Goal: Use online tool/utility: Utilize a website feature to perform a specific function

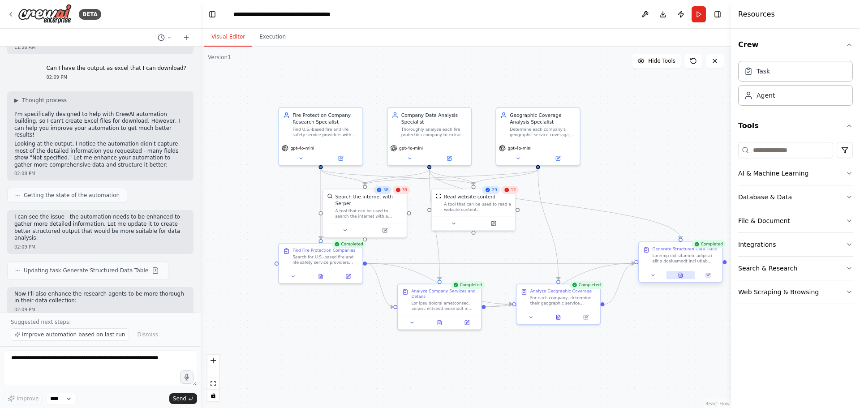
click at [685, 277] on button at bounding box center [680, 275] width 29 height 8
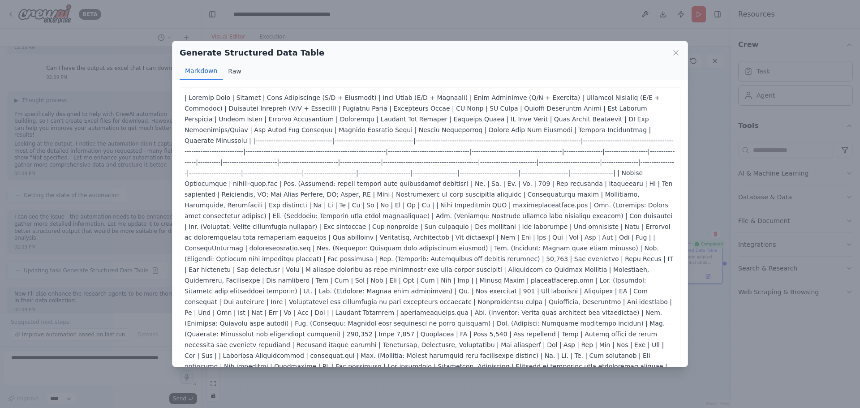
click at [239, 71] on button "Raw" at bounding box center [235, 71] width 24 height 17
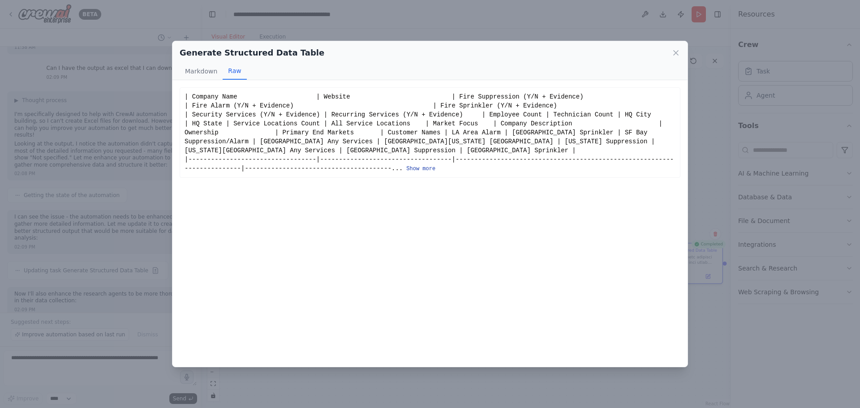
click at [406, 165] on button "Show more" at bounding box center [420, 168] width 29 height 7
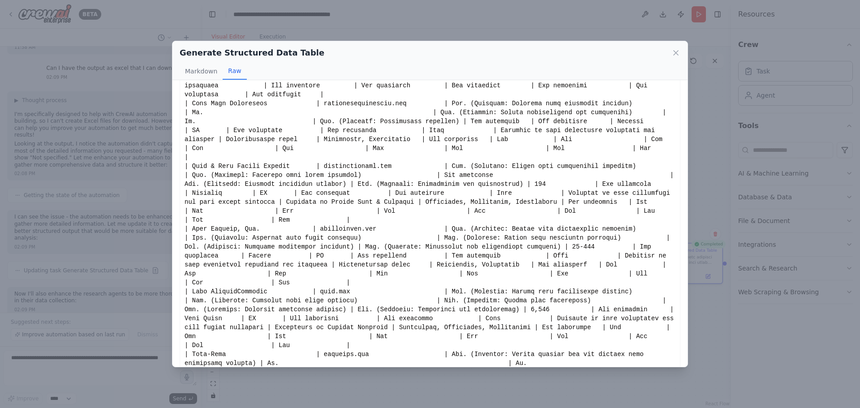
scroll to position [723, 0]
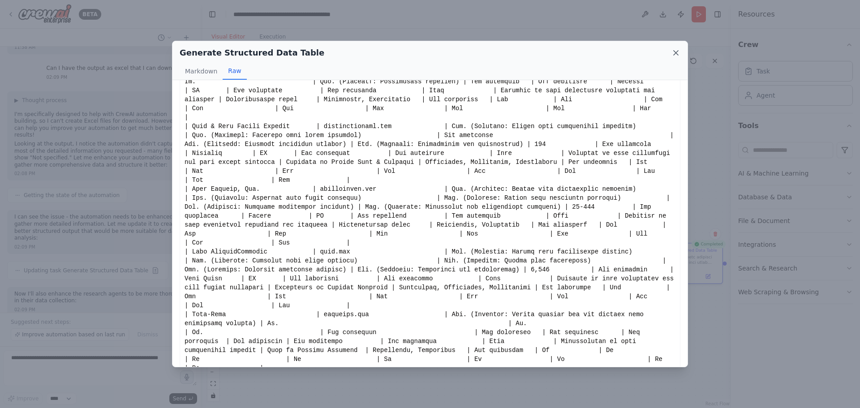
click at [675, 52] on icon at bounding box center [675, 53] width 4 height 4
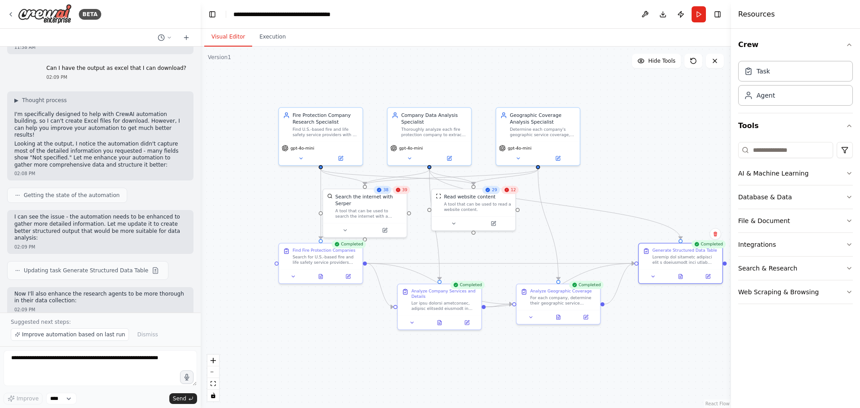
click at [464, 374] on div ".deletable-edge-delete-btn { width: 20px; height: 20px; border: 0px solid #ffff…" at bounding box center [466, 227] width 530 height 361
click at [649, 275] on button at bounding box center [653, 275] width 23 height 8
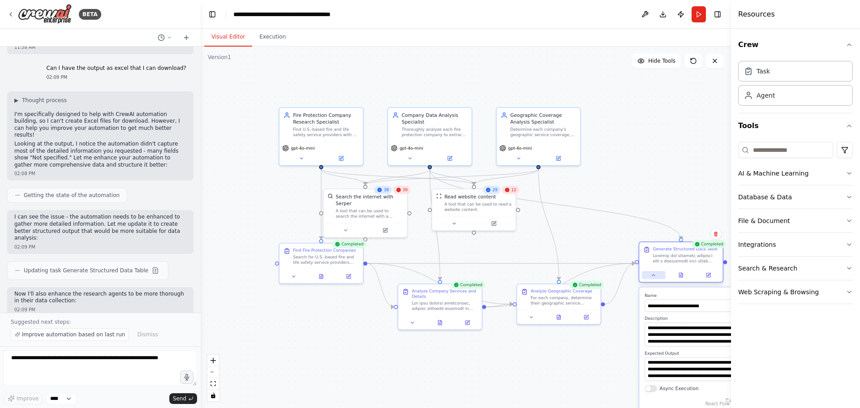
click at [649, 275] on button at bounding box center [653, 275] width 23 height 8
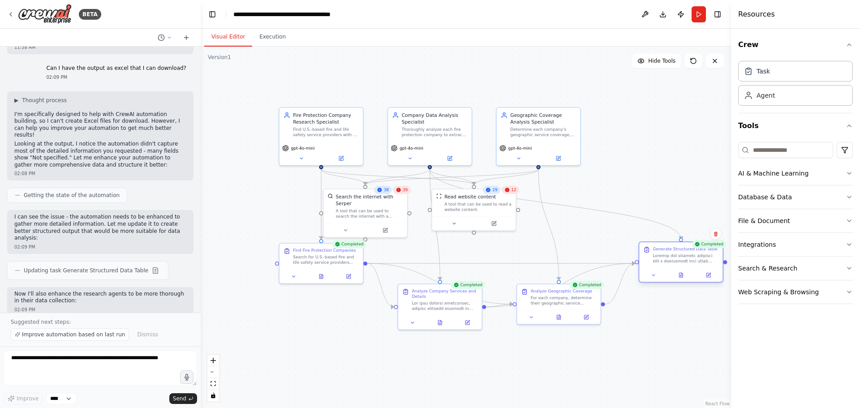
click at [659, 256] on div at bounding box center [685, 258] width 66 height 11
click at [272, 35] on button "Execution" at bounding box center [272, 37] width 41 height 19
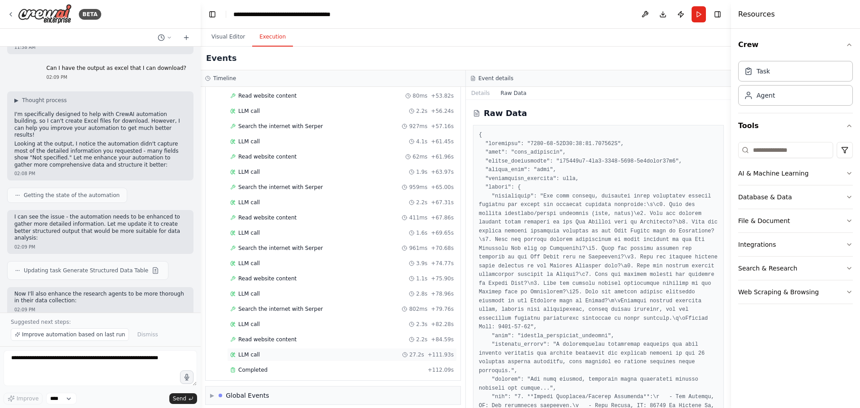
scroll to position [3231, 0]
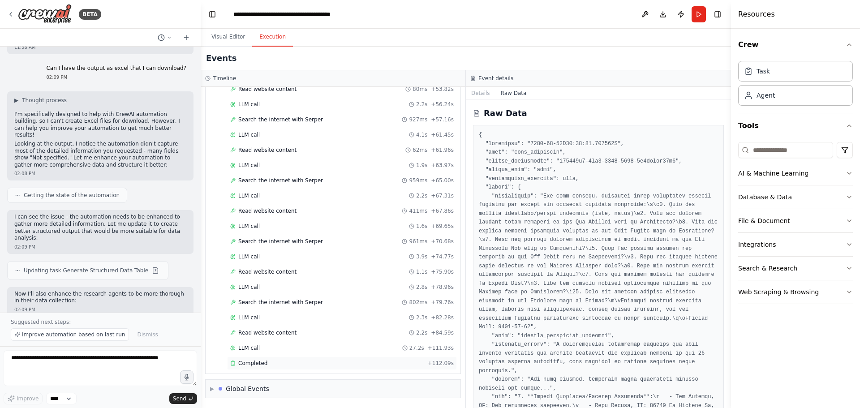
click at [257, 361] on span "Completed" at bounding box center [252, 363] width 29 height 7
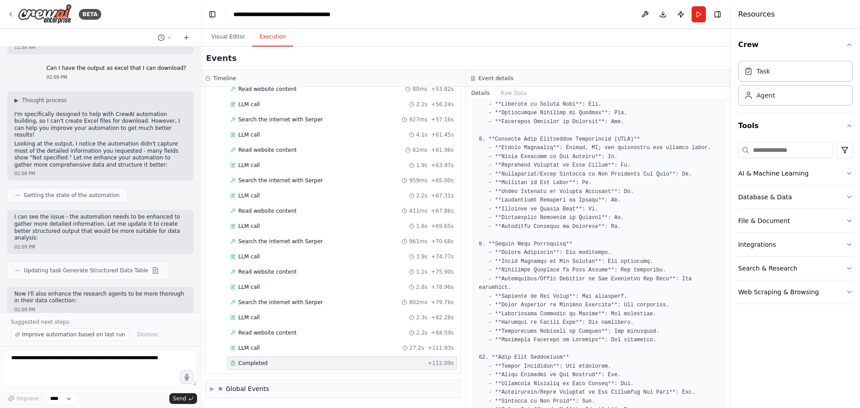
scroll to position [818, 0]
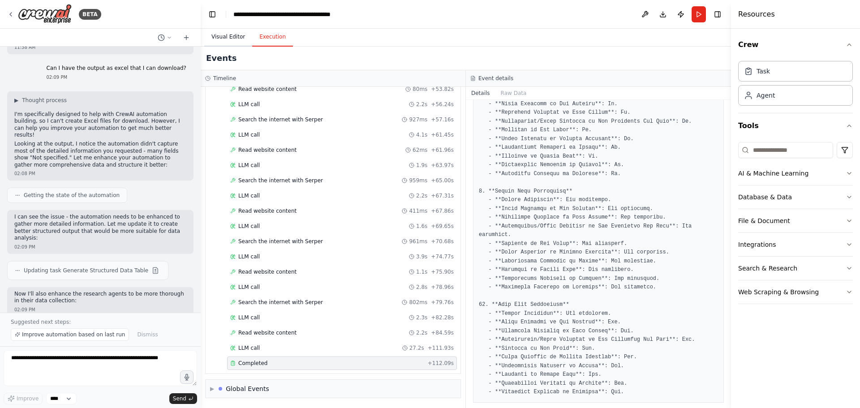
click at [234, 39] on button "Visual Editor" at bounding box center [228, 37] width 48 height 19
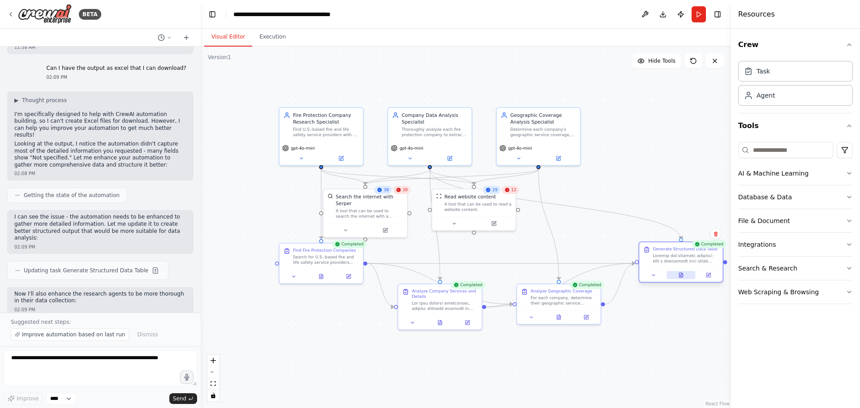
click at [672, 279] on button at bounding box center [680, 275] width 29 height 8
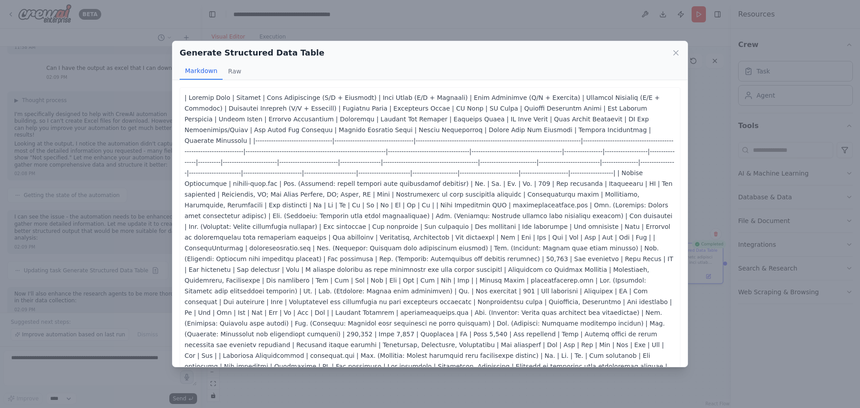
click at [392, 219] on p at bounding box center [429, 409] width 491 height 634
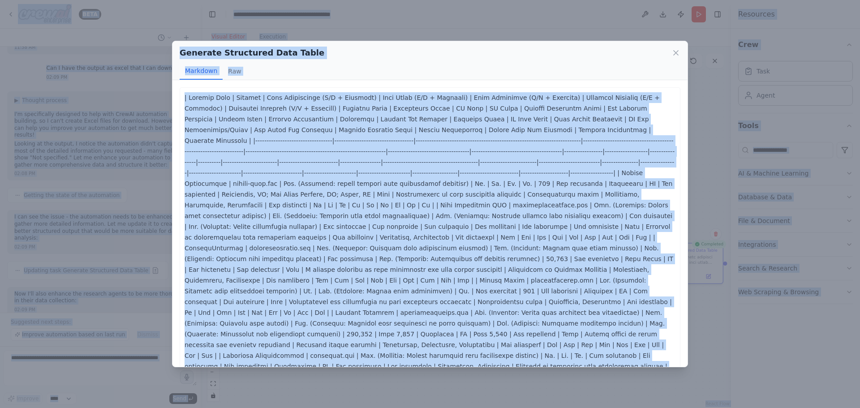
click at [392, 219] on p at bounding box center [429, 409] width 491 height 634
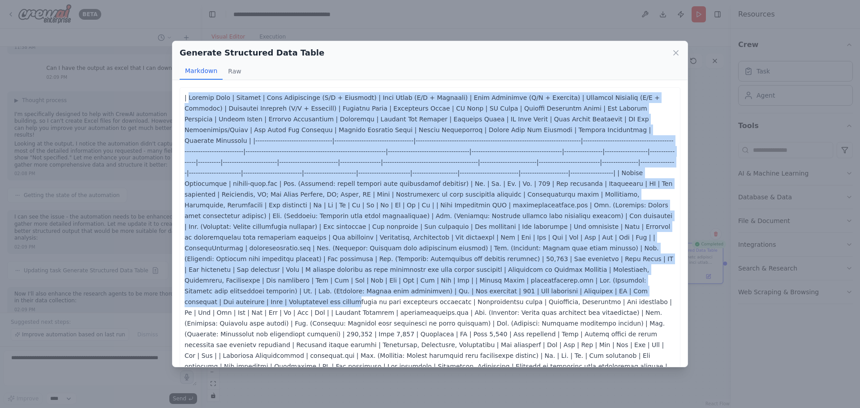
drag, startPoint x: 187, startPoint y: 97, endPoint x: 351, endPoint y: 278, distance: 244.1
click at [351, 278] on p at bounding box center [429, 409] width 491 height 634
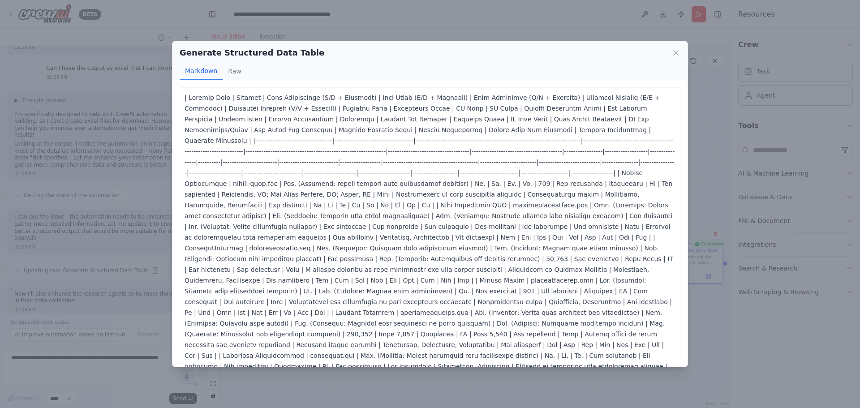
click at [353, 275] on p at bounding box center [429, 409] width 491 height 634
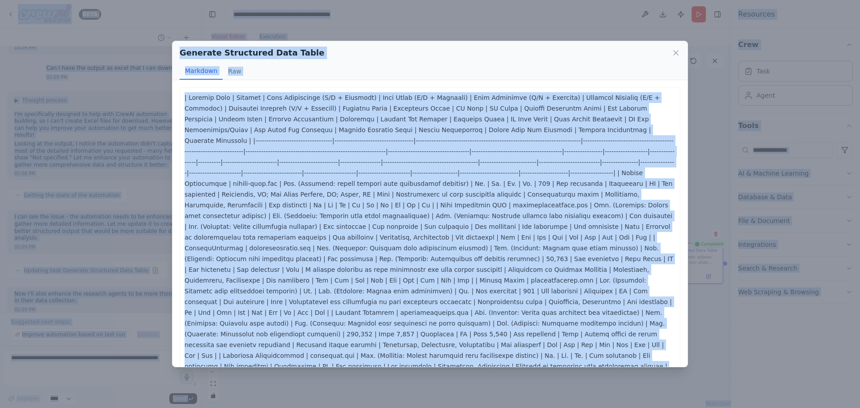
click at [352, 266] on p at bounding box center [429, 409] width 491 height 634
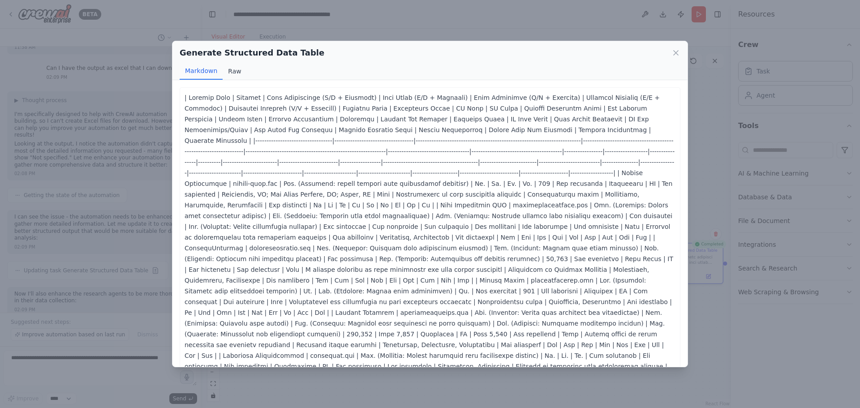
click at [233, 69] on button "Raw" at bounding box center [235, 71] width 24 height 17
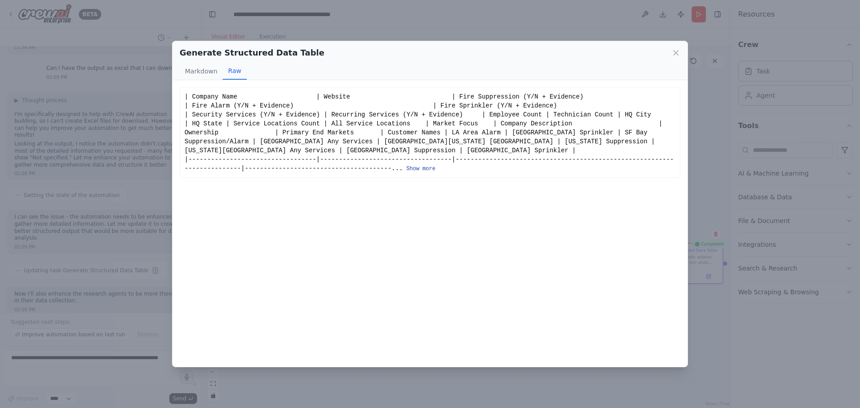
click at [406, 165] on button "Show more" at bounding box center [420, 168] width 29 height 7
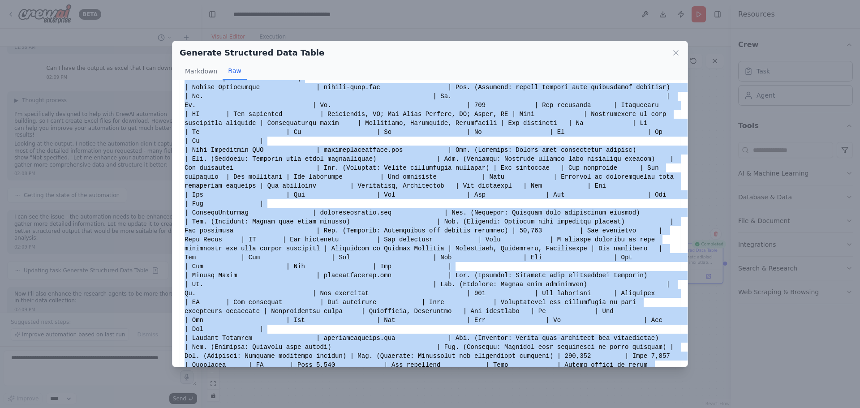
scroll to position [723, 0]
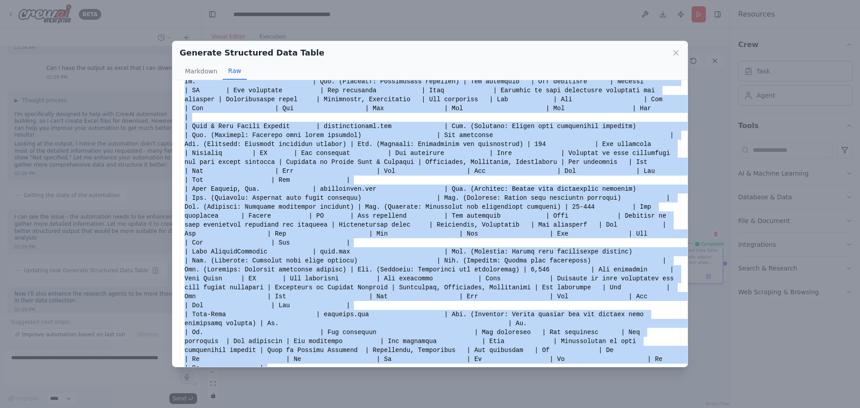
drag, startPoint x: 184, startPoint y: 95, endPoint x: 578, endPoint y: 385, distance: 489.1
click at [578, 385] on div "Generate Structured Data Table Markdown Raw Show less Not valid JSON" at bounding box center [430, 204] width 860 height 408
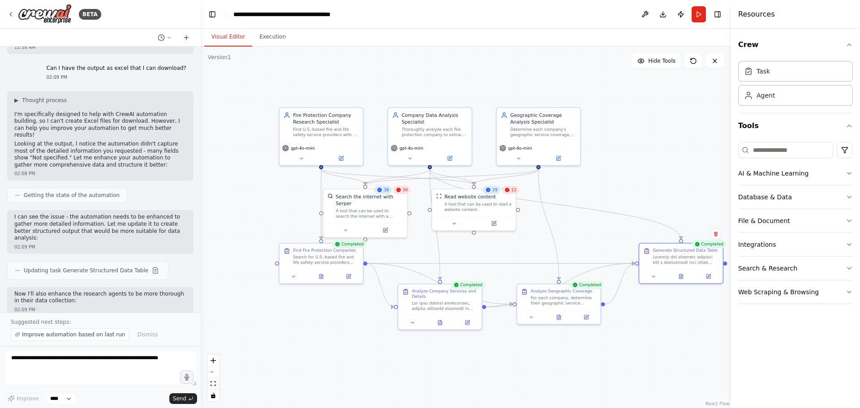
copy div "| Company Name | Website | Fire Suppression (Y/N + Evidence) | Fire Alarm (Y/N …"
click at [681, 277] on icon at bounding box center [681, 275] width 4 height 4
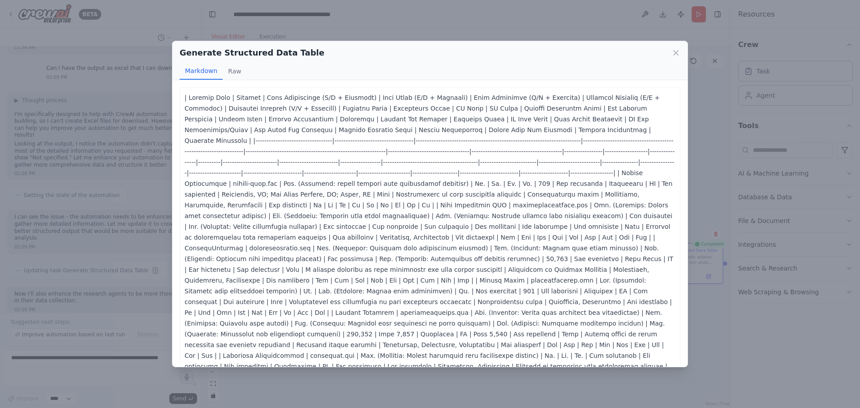
click at [330, 223] on p at bounding box center [429, 409] width 491 height 634
click at [235, 71] on button "Raw" at bounding box center [235, 71] width 24 height 17
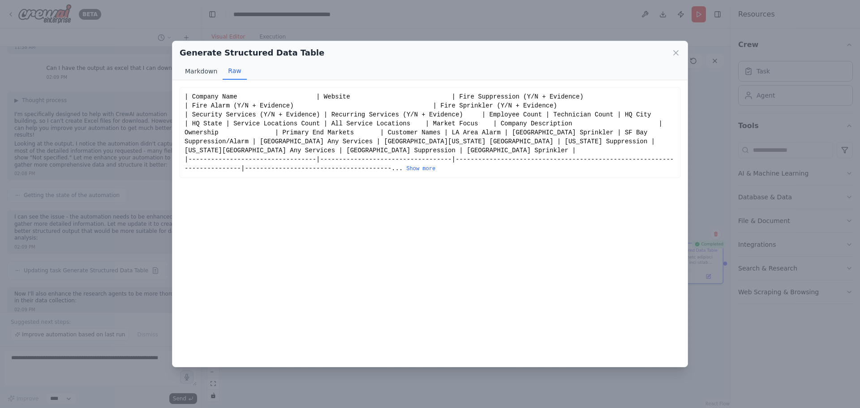
click at [199, 66] on button "Markdown" at bounding box center [201, 71] width 43 height 17
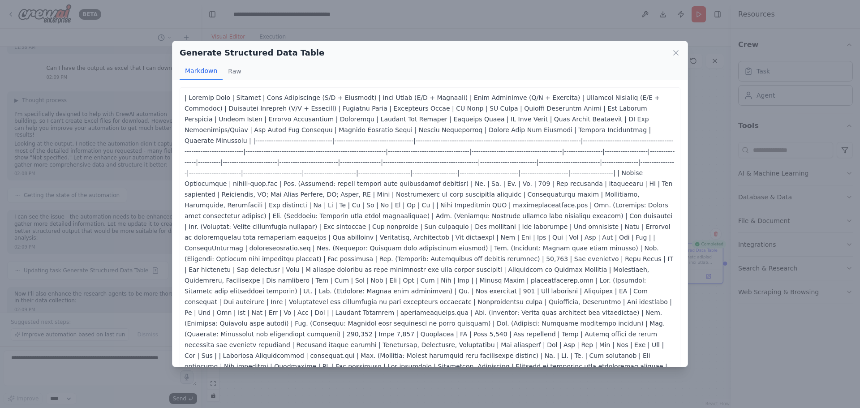
click at [264, 144] on p at bounding box center [429, 409] width 491 height 634
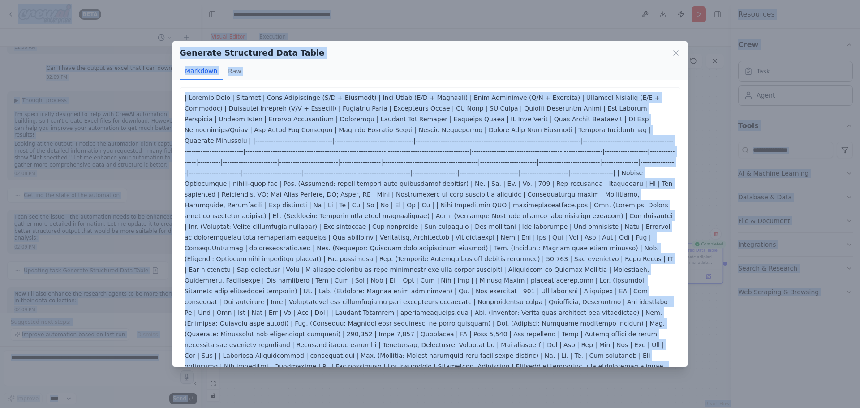
click at [444, 207] on p at bounding box center [429, 409] width 491 height 634
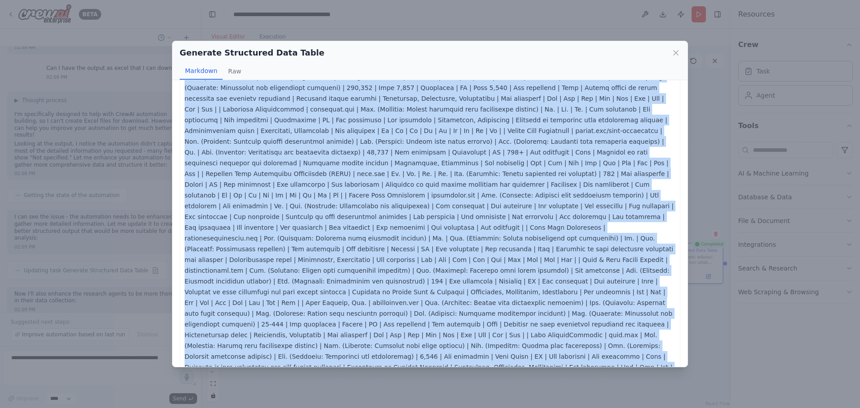
scroll to position [286, 0]
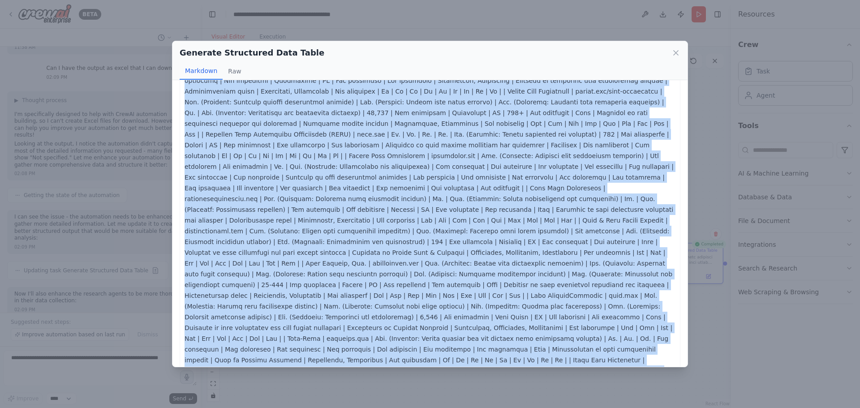
drag, startPoint x: 184, startPoint y: 99, endPoint x: 479, endPoint y: 380, distance: 407.9
click at [479, 380] on div "Generate Structured Data Table Markdown Raw ... Show more Not valid JSON" at bounding box center [430, 204] width 860 height 408
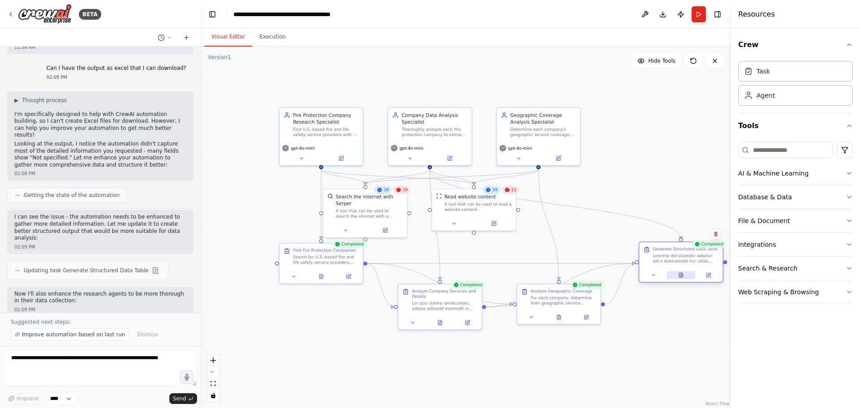
click at [683, 279] on button at bounding box center [680, 275] width 29 height 8
click at [684, 271] on button at bounding box center [680, 275] width 29 height 8
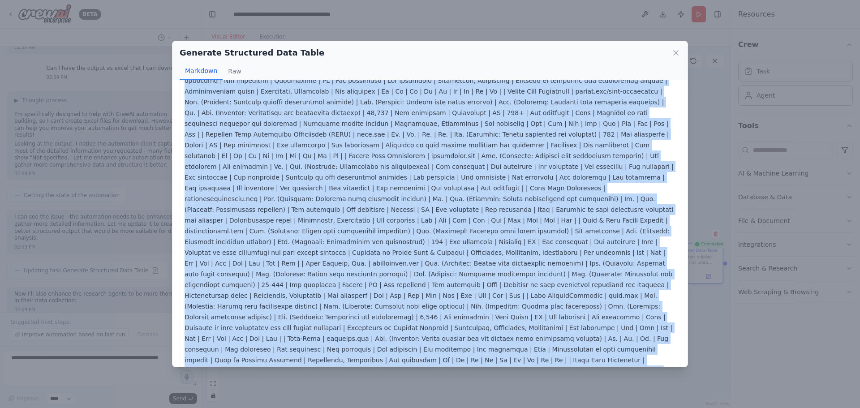
drag, startPoint x: 189, startPoint y: 104, endPoint x: 449, endPoint y: 353, distance: 359.8
click at [449, 353] on div at bounding box center [430, 124] width 501 height 644
copy p "| Company Name | Website | Fire Suppression (Y/N + Evidence) | Fire Alarm (Y/N …"
click at [234, 68] on button "Raw" at bounding box center [235, 71] width 24 height 17
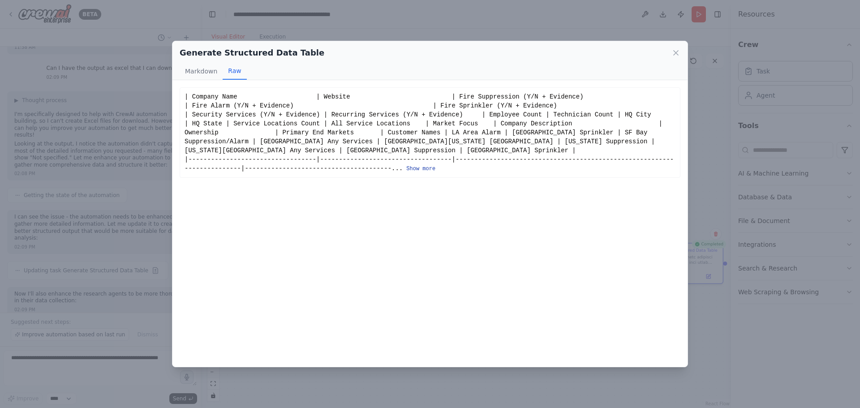
click at [406, 165] on button "Show more" at bounding box center [420, 168] width 29 height 7
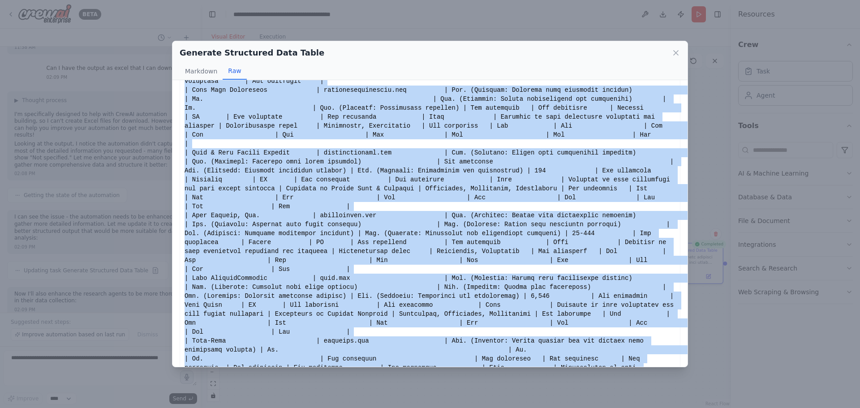
scroll to position [723, 0]
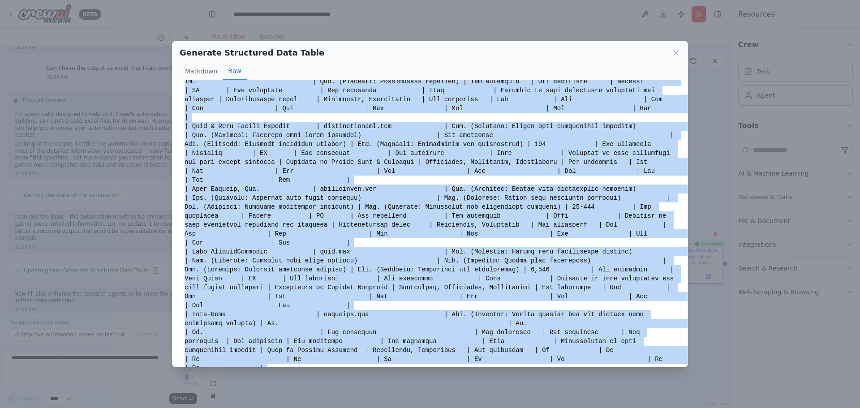
drag, startPoint x: 183, startPoint y: 94, endPoint x: 578, endPoint y: 364, distance: 479.1
click at [578, 364] on div "Show less Not valid JSON" at bounding box center [429, 223] width 515 height 287
copy div "| Company Name | Website | Fire Suppression (Y/N + Evidence) | Fire Alarm (Y/N …"
click at [193, 75] on button "Markdown" at bounding box center [201, 71] width 43 height 17
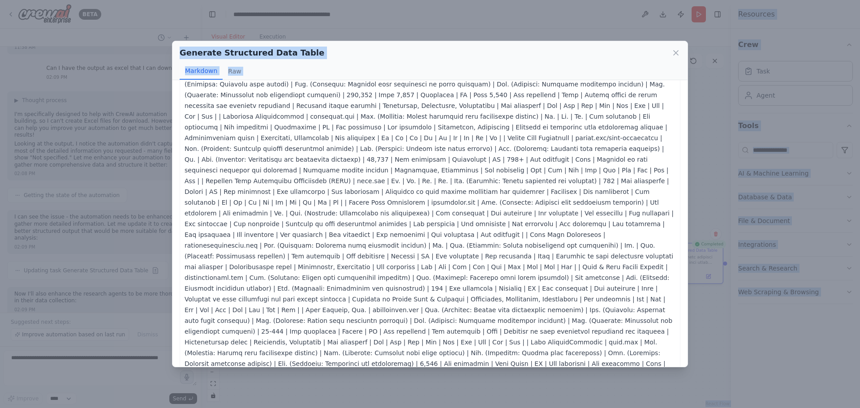
scroll to position [286, 0]
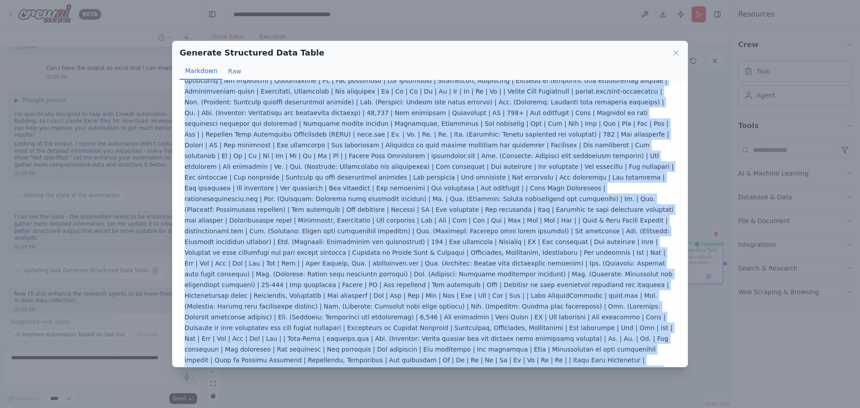
drag, startPoint x: 184, startPoint y: 98, endPoint x: 481, endPoint y: 363, distance: 398.3
click at [481, 363] on div "| Company Name | Website | Fire Suppression (Y/N + Evidence) | Fire Alarm (Y/N …" at bounding box center [429, 223] width 515 height 287
copy p "| Company Name | Website | Fire Suppression (Y/N + Evidence) | Fire Alarm (Y/N …"
click at [408, 249] on p at bounding box center [429, 124] width 491 height 634
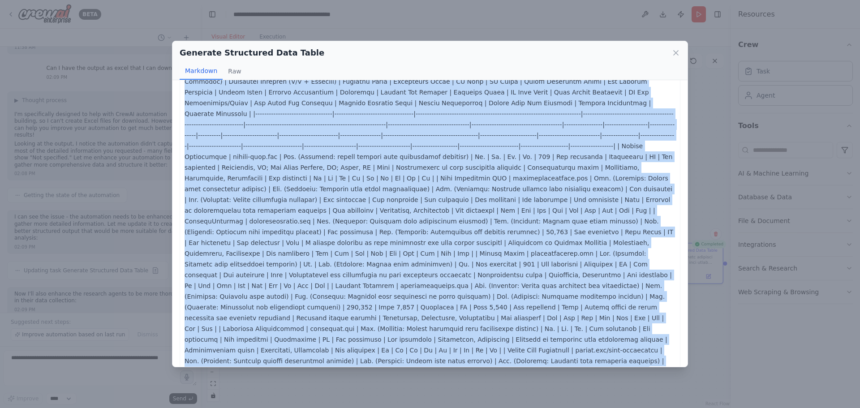
scroll to position [0, 0]
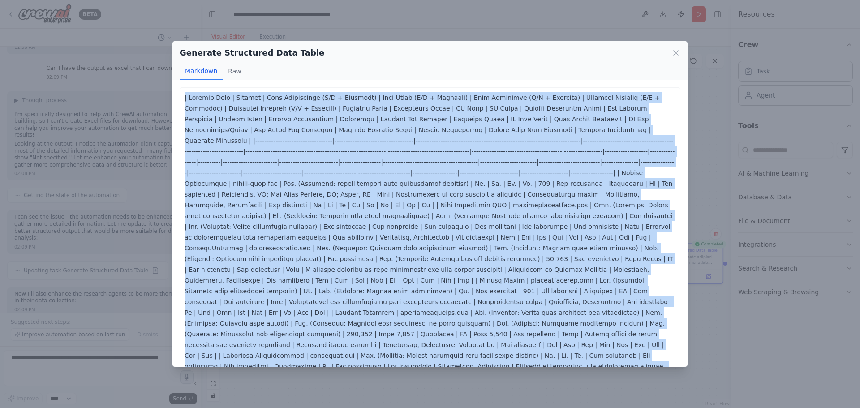
click at [409, 189] on p at bounding box center [429, 409] width 491 height 634
click at [403, 171] on p at bounding box center [429, 409] width 491 height 634
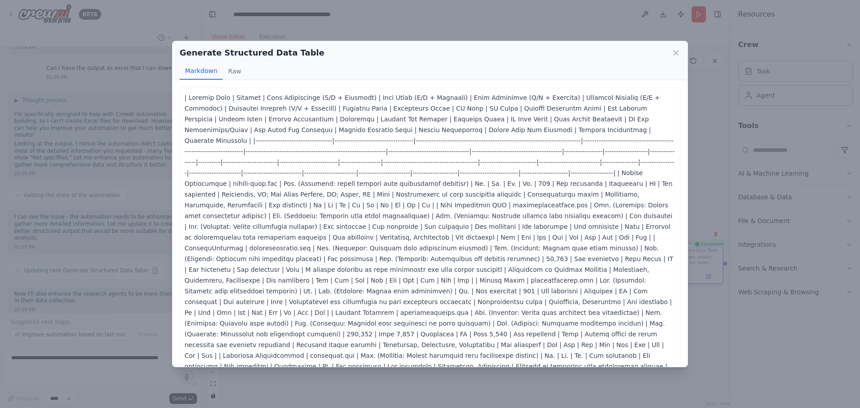
click at [208, 94] on p at bounding box center [429, 409] width 491 height 634
click at [674, 54] on icon at bounding box center [675, 53] width 4 height 4
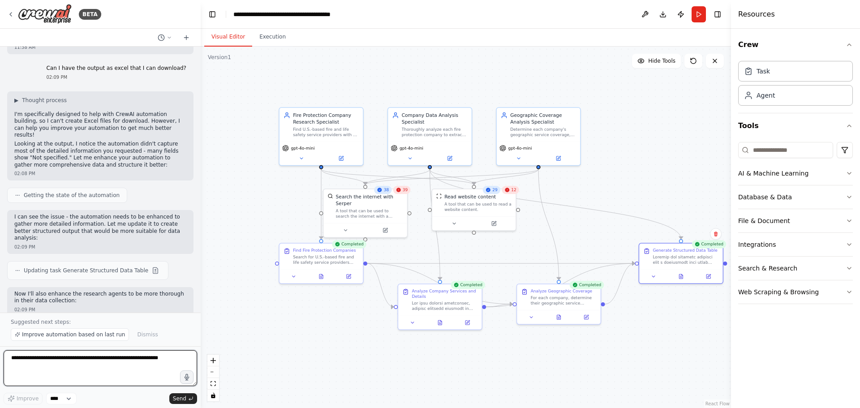
click at [124, 376] on textarea at bounding box center [100, 368] width 193 height 36
type textarea "**********"
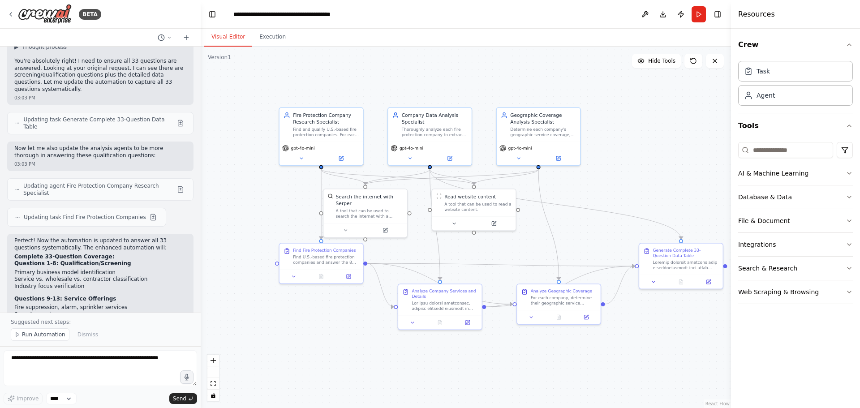
scroll to position [2395, 0]
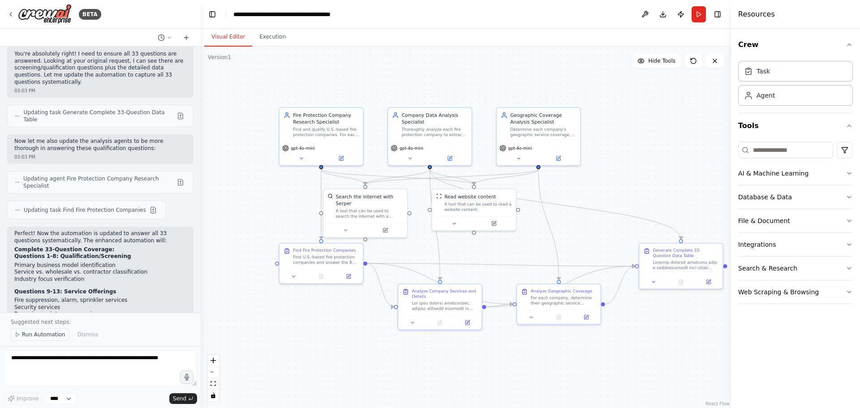
click at [51, 336] on span "Run Automation" at bounding box center [43, 334] width 43 height 7
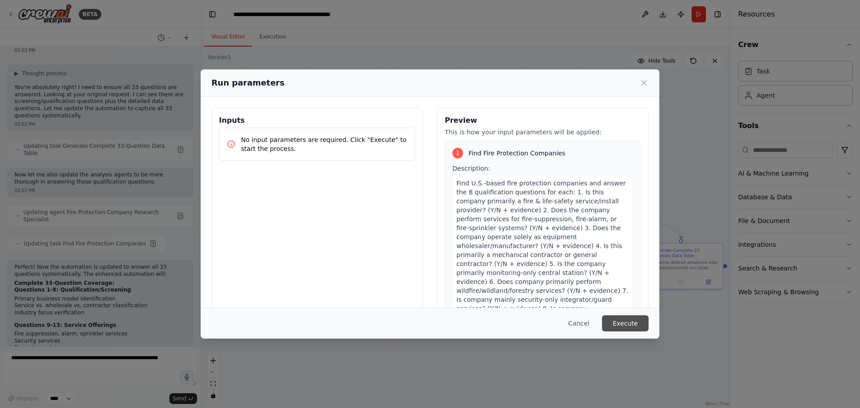
click at [638, 323] on button "Execute" at bounding box center [625, 323] width 47 height 16
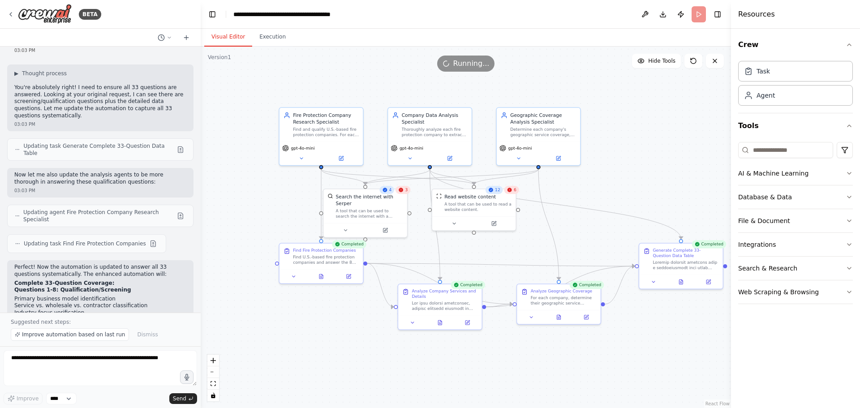
scroll to position [2395, 0]
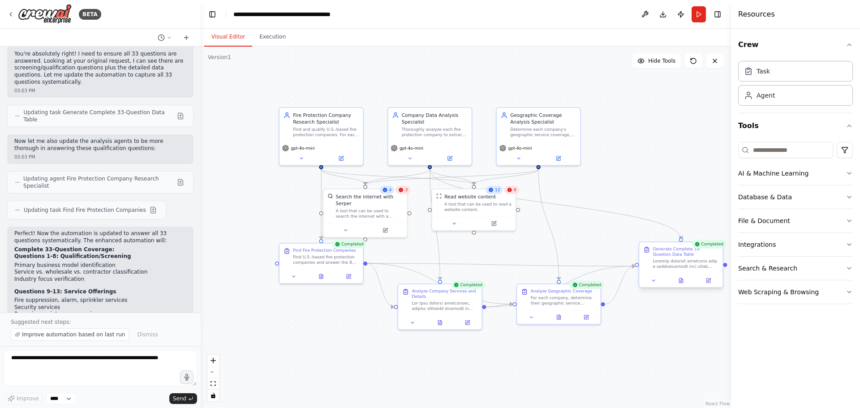
click at [684, 285] on div at bounding box center [680, 280] width 83 height 14
click at [684, 283] on button at bounding box center [680, 280] width 29 height 8
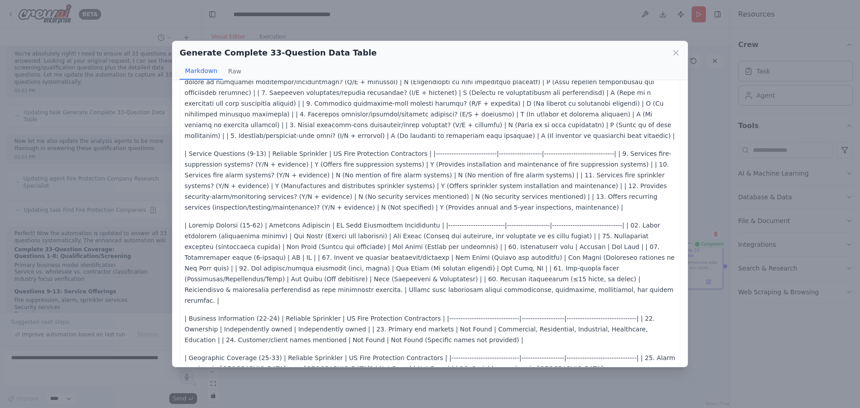
scroll to position [0, 0]
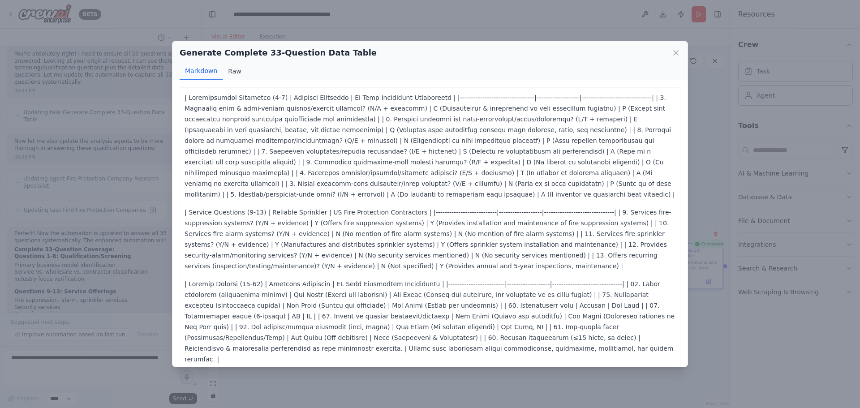
click at [235, 71] on button "Raw" at bounding box center [235, 71] width 24 height 17
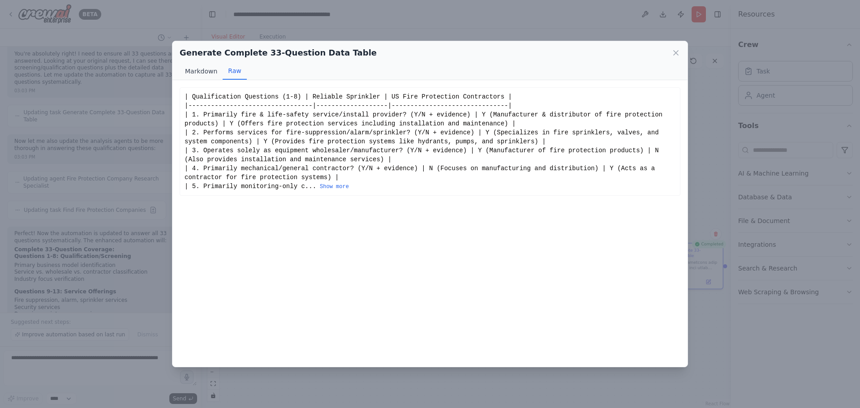
click at [210, 68] on button "Markdown" at bounding box center [201, 71] width 43 height 17
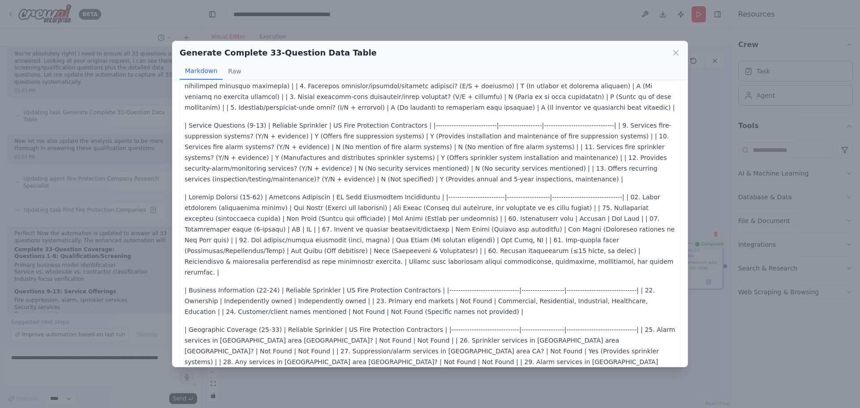
scroll to position [89, 0]
click at [96, 376] on div "Generate Complete 33-Question Data Table Markdown Raw | Service Questions (9-13…" at bounding box center [430, 204] width 860 height 408
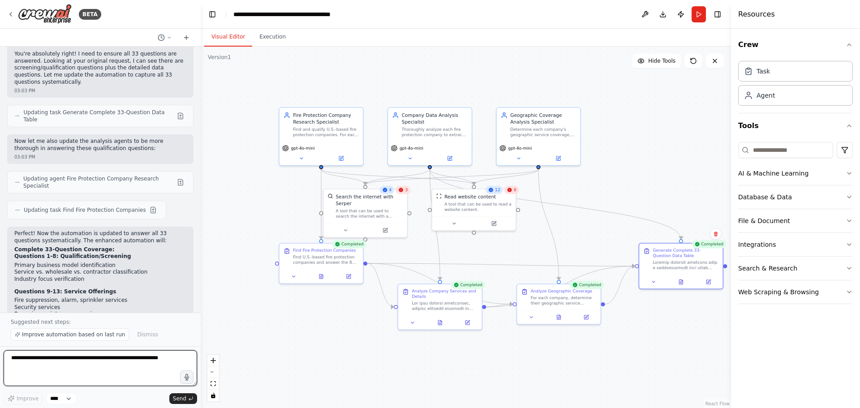
click at [99, 373] on textarea at bounding box center [100, 368] width 193 height 36
type textarea "**********"
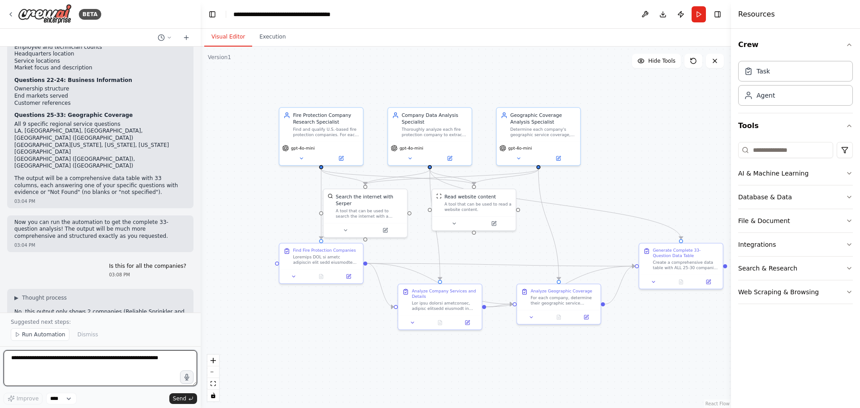
scroll to position [2684, 0]
